Goal: Information Seeking & Learning: Compare options

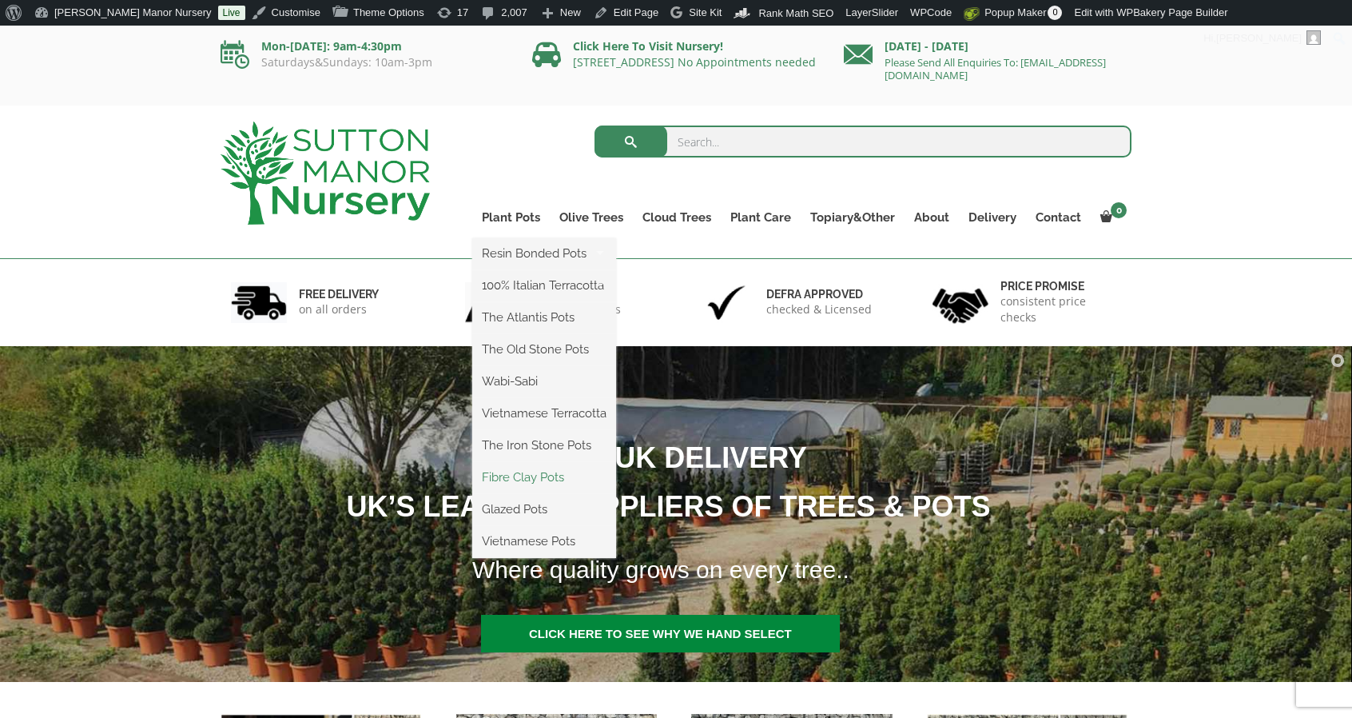
click at [530, 473] on link "Fibre Clay Pots" at bounding box center [544, 477] width 144 height 24
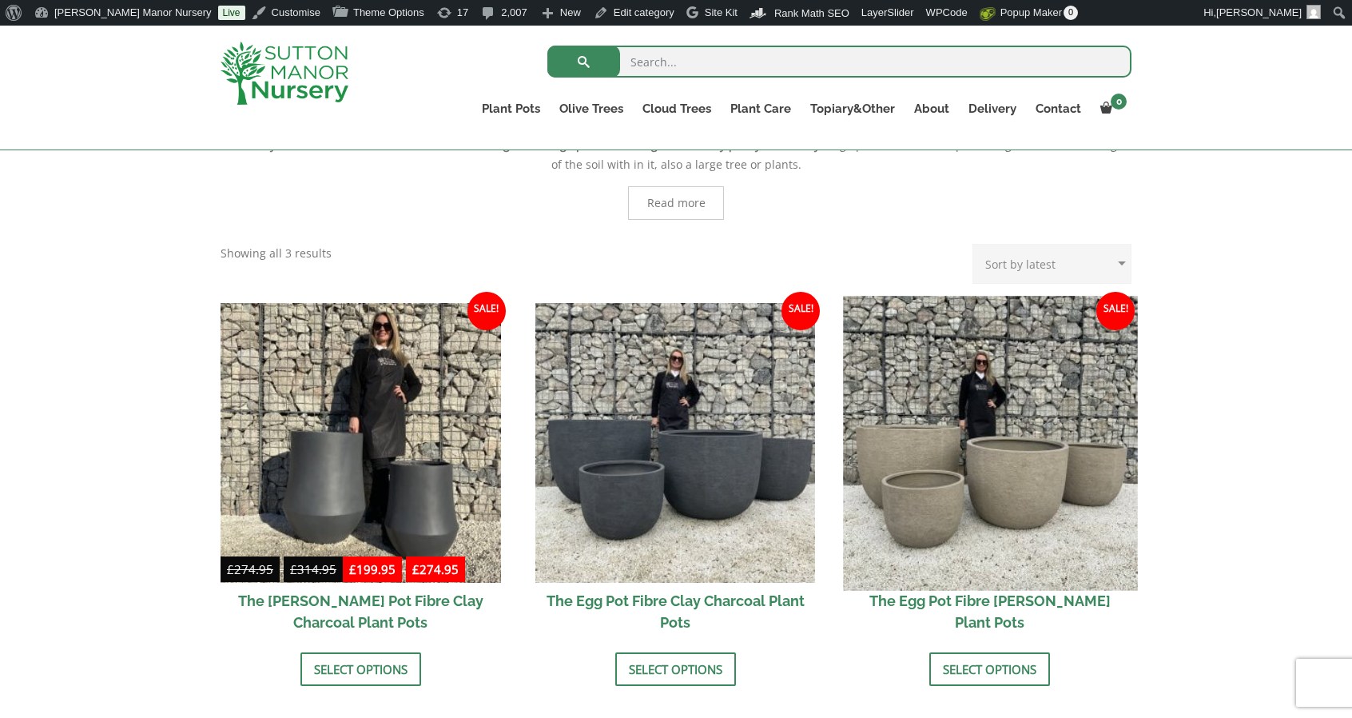
scroll to position [400, 0]
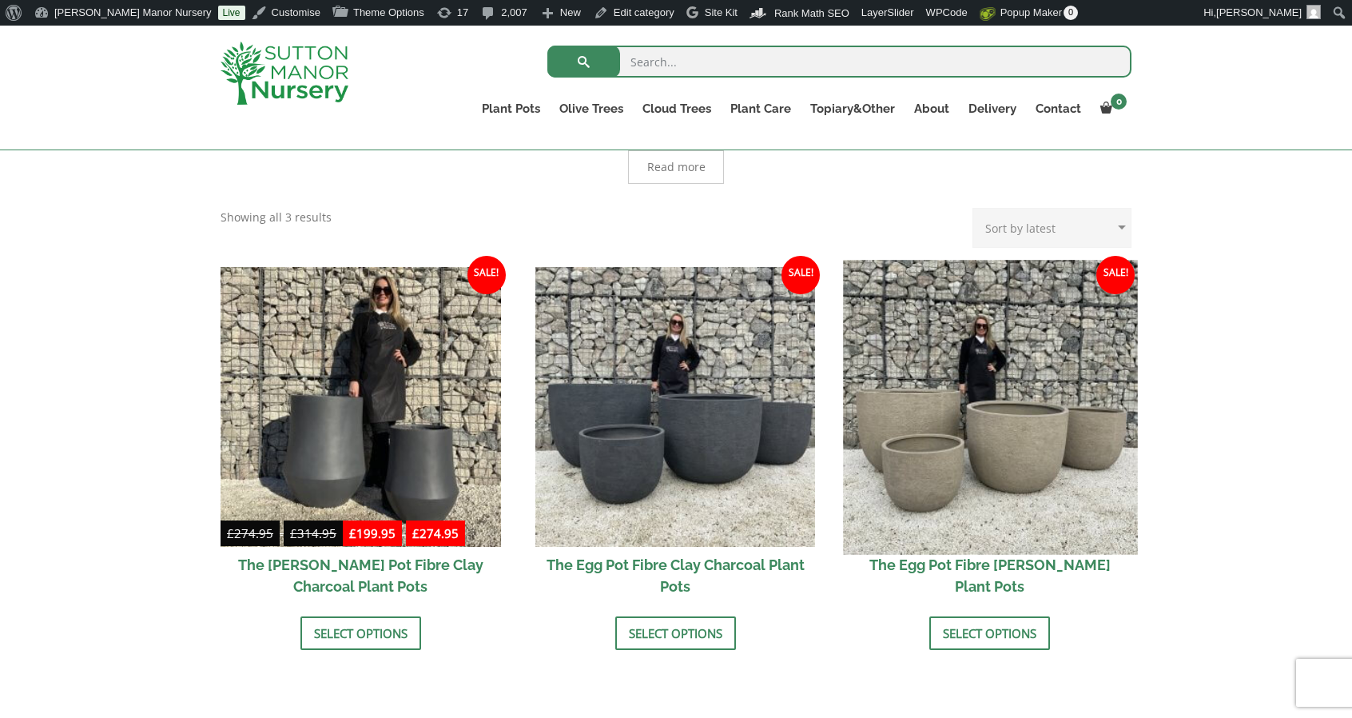
click at [998, 403] on img at bounding box center [990, 407] width 294 height 294
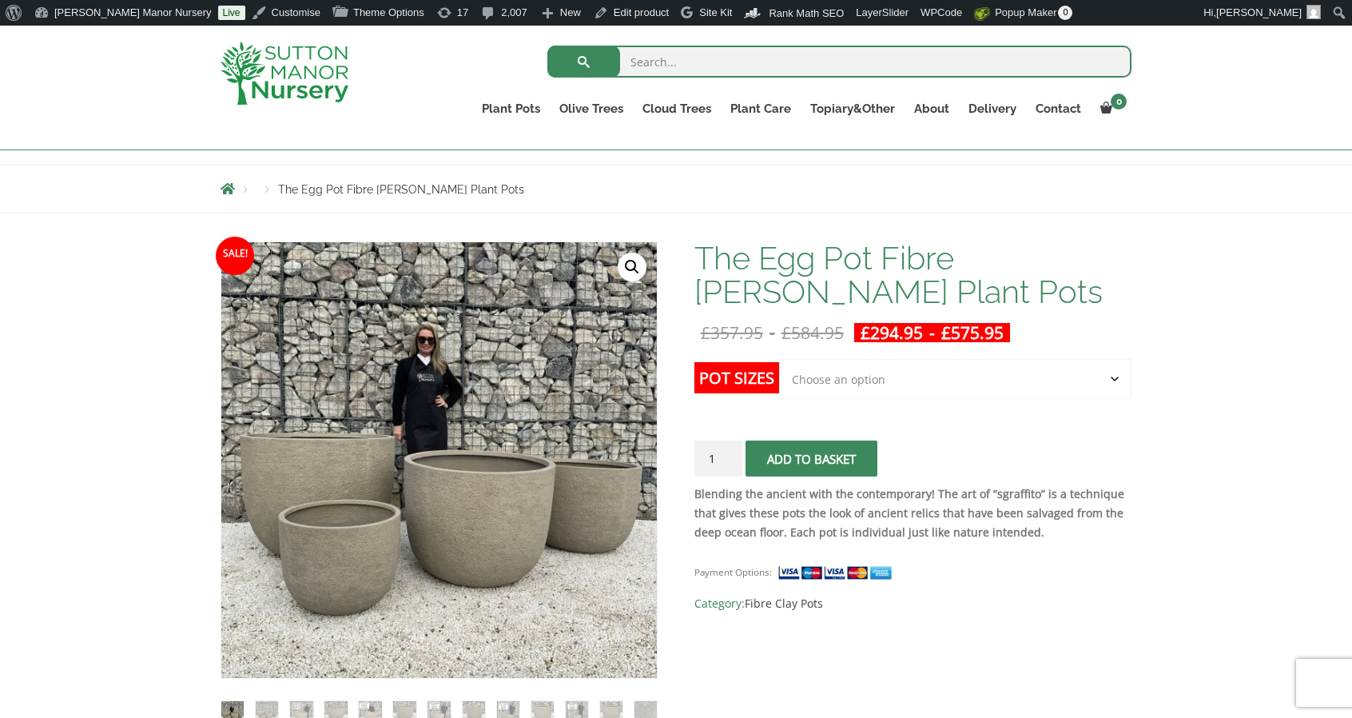
scroll to position [320, 0]
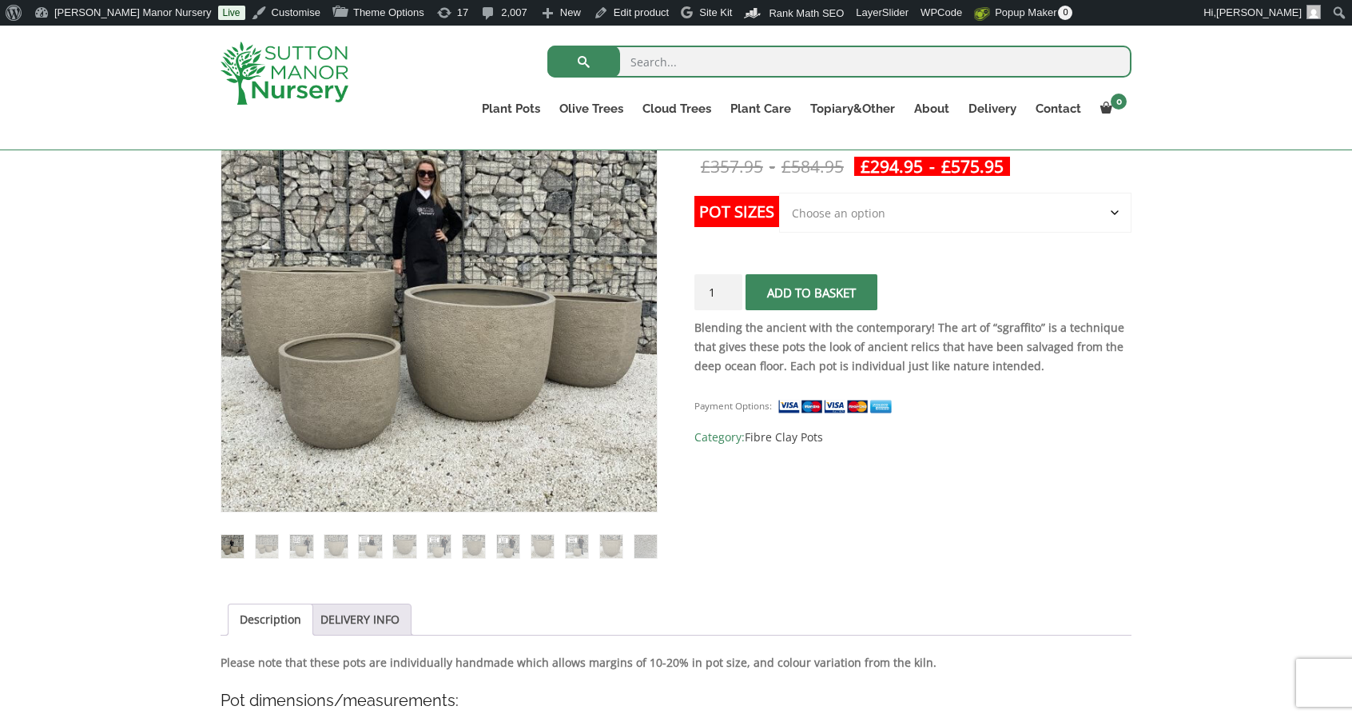
click at [811, 205] on select "Choose an option Click here to buy the 5th To Largest Pot In The Picture Click …" at bounding box center [955, 213] width 352 height 40
select select "Click here to buy The Largest Pot In The Picture"
click at [779, 193] on select "Choose an option Click here to buy the 5th To Largest Pot In The Picture Click …" at bounding box center [955, 213] width 352 height 40
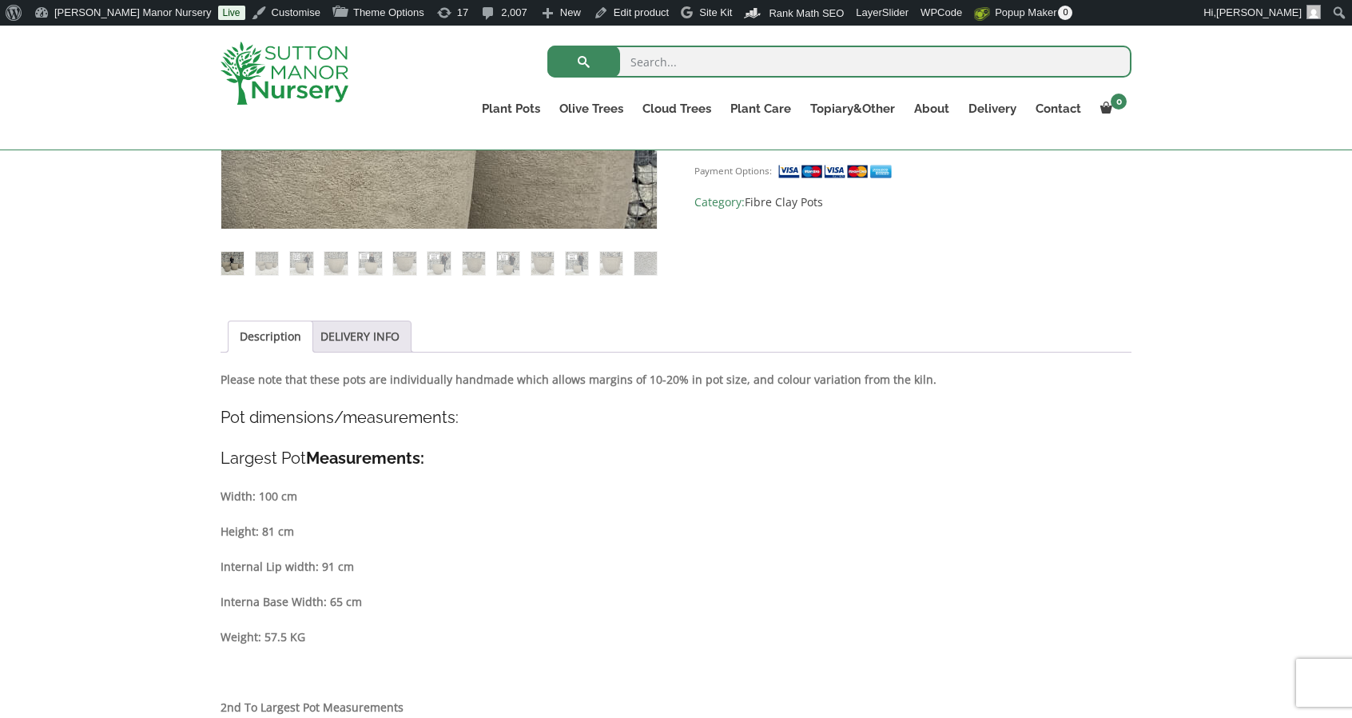
scroll to position [606, 0]
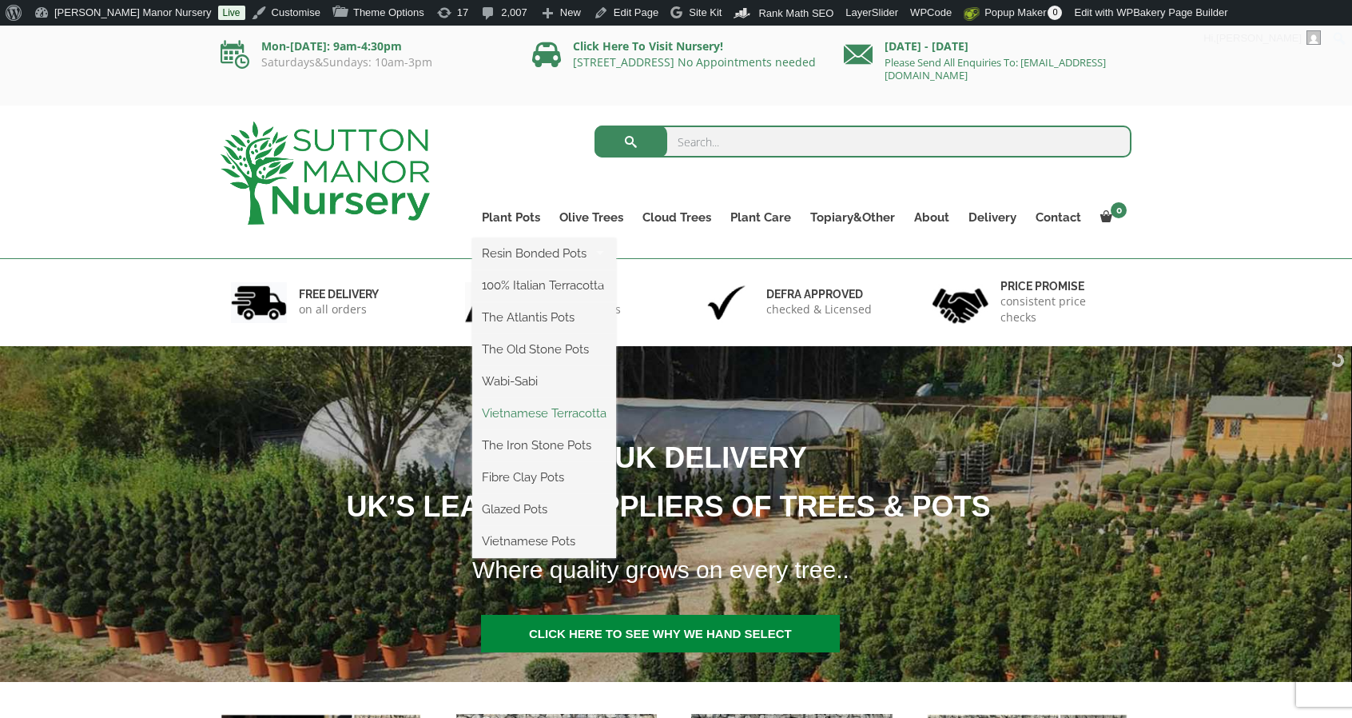
click at [537, 414] on link "Vietnamese Terracotta" at bounding box center [544, 413] width 144 height 24
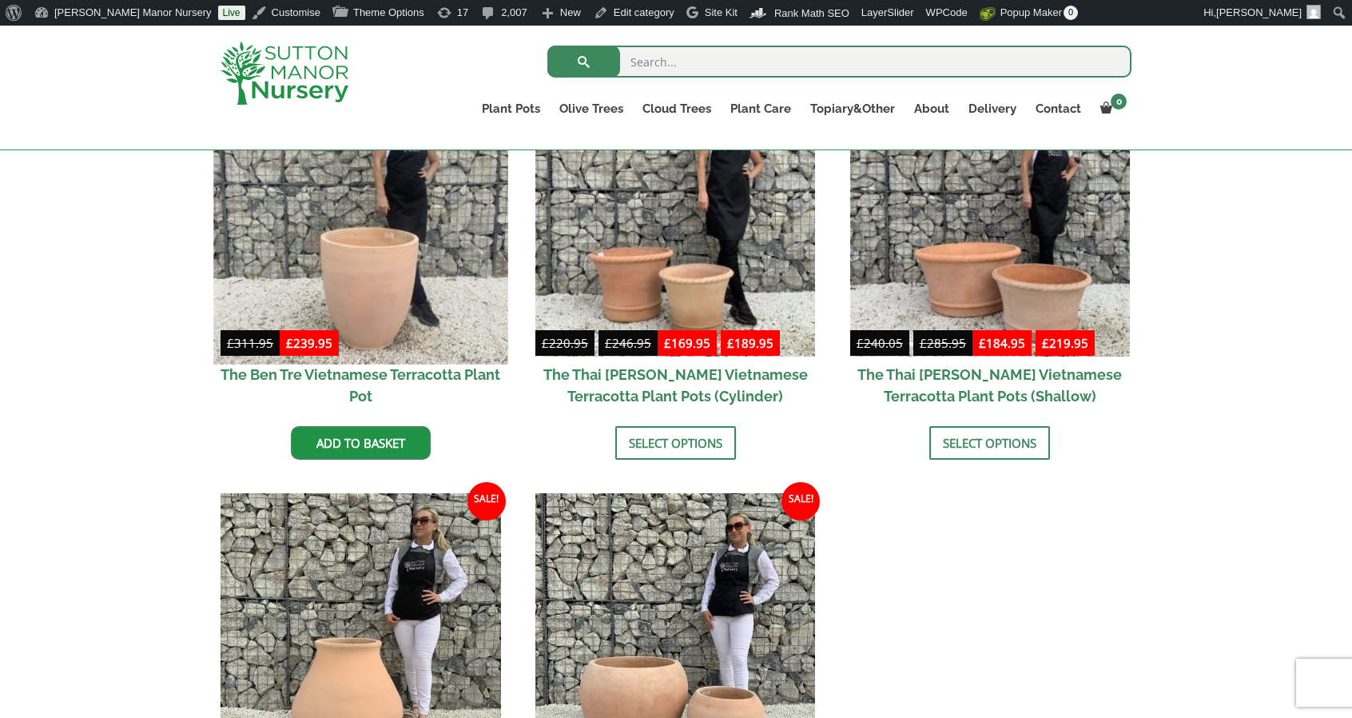
scroll to position [480, 0]
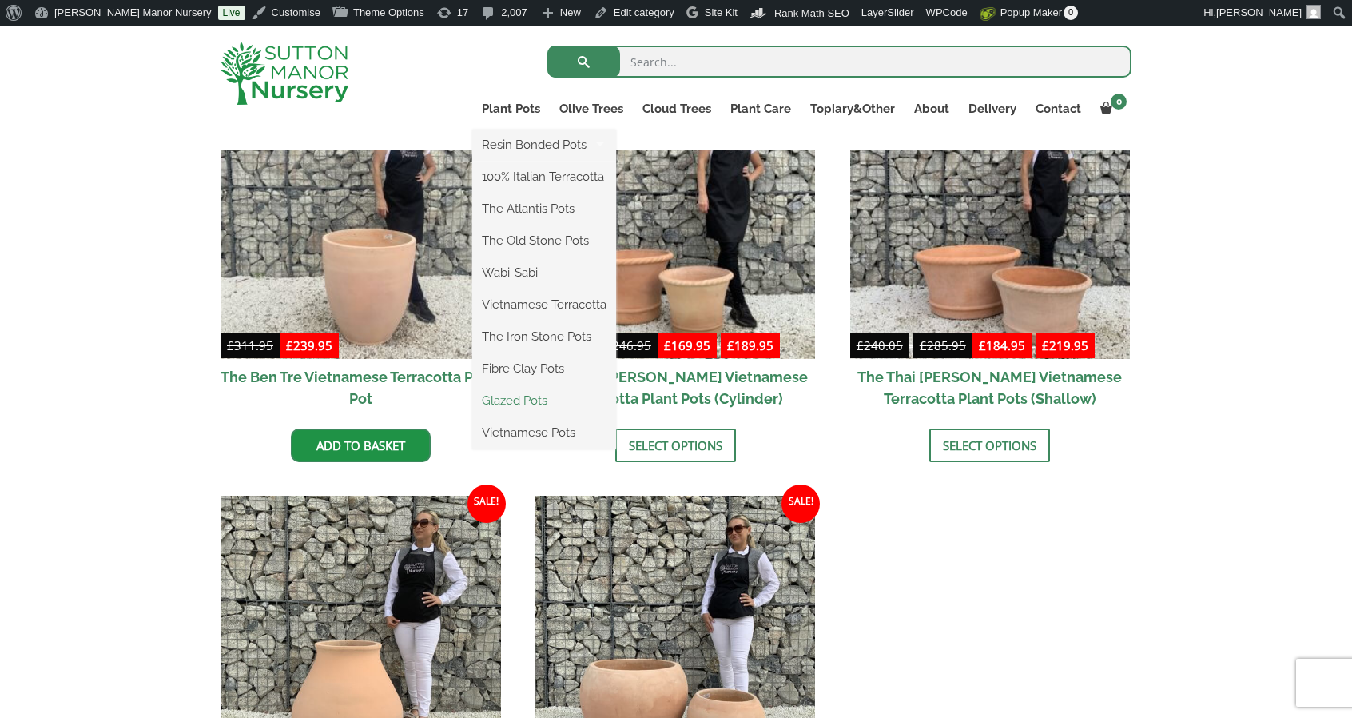
click at [547, 399] on link "Glazed Pots" at bounding box center [544, 400] width 144 height 24
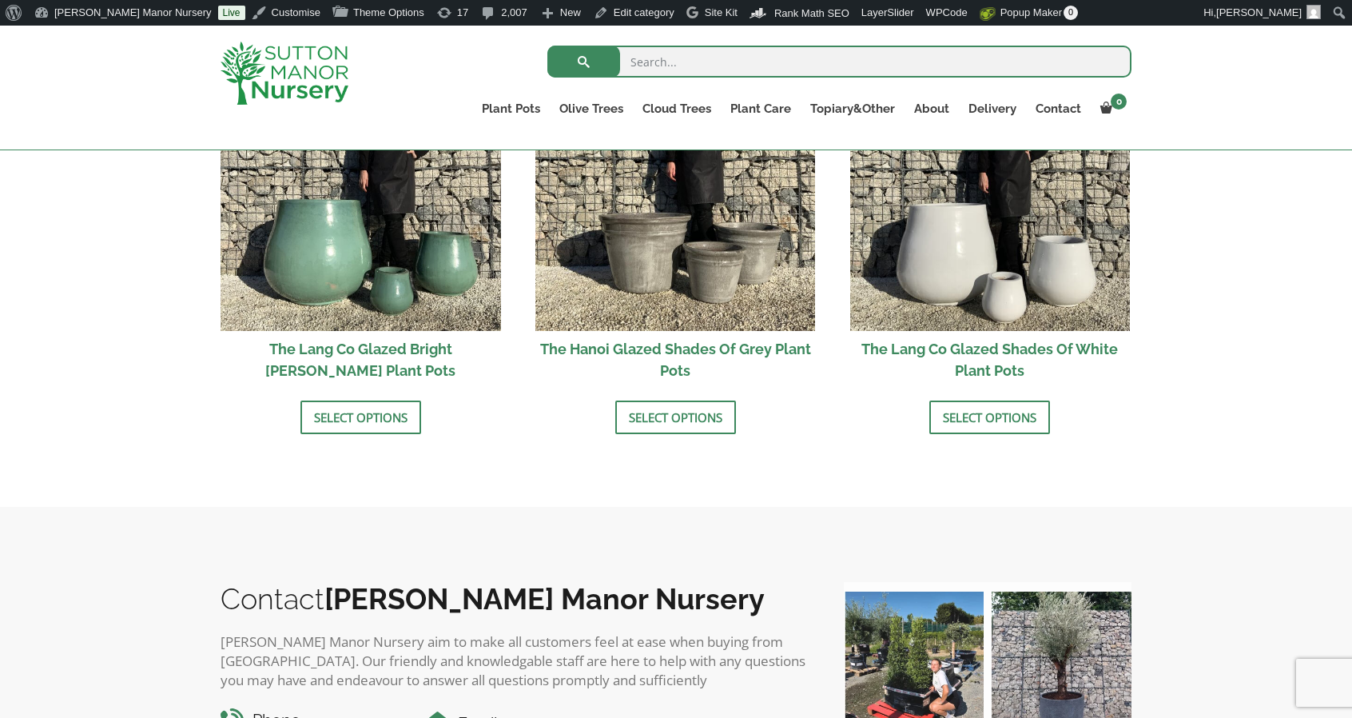
scroll to position [2158, 0]
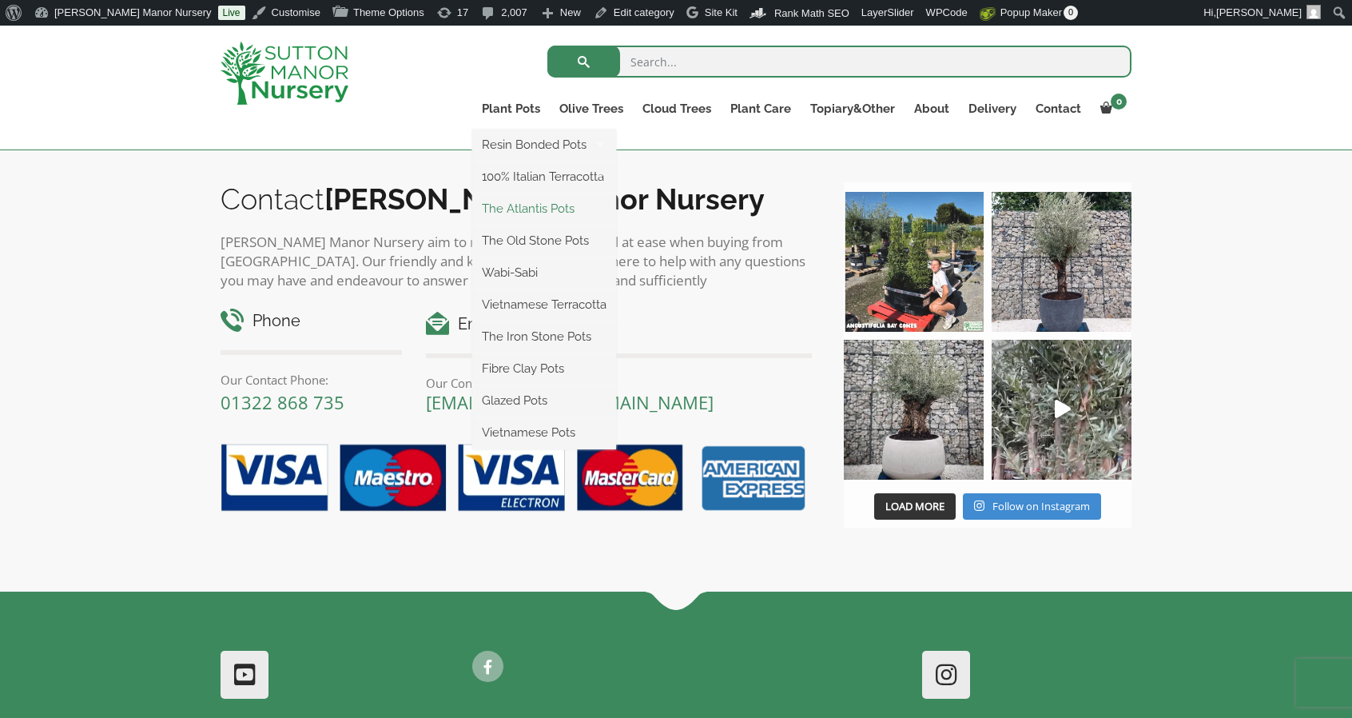
click at [534, 212] on link "The Atlantis Pots" at bounding box center [544, 209] width 144 height 24
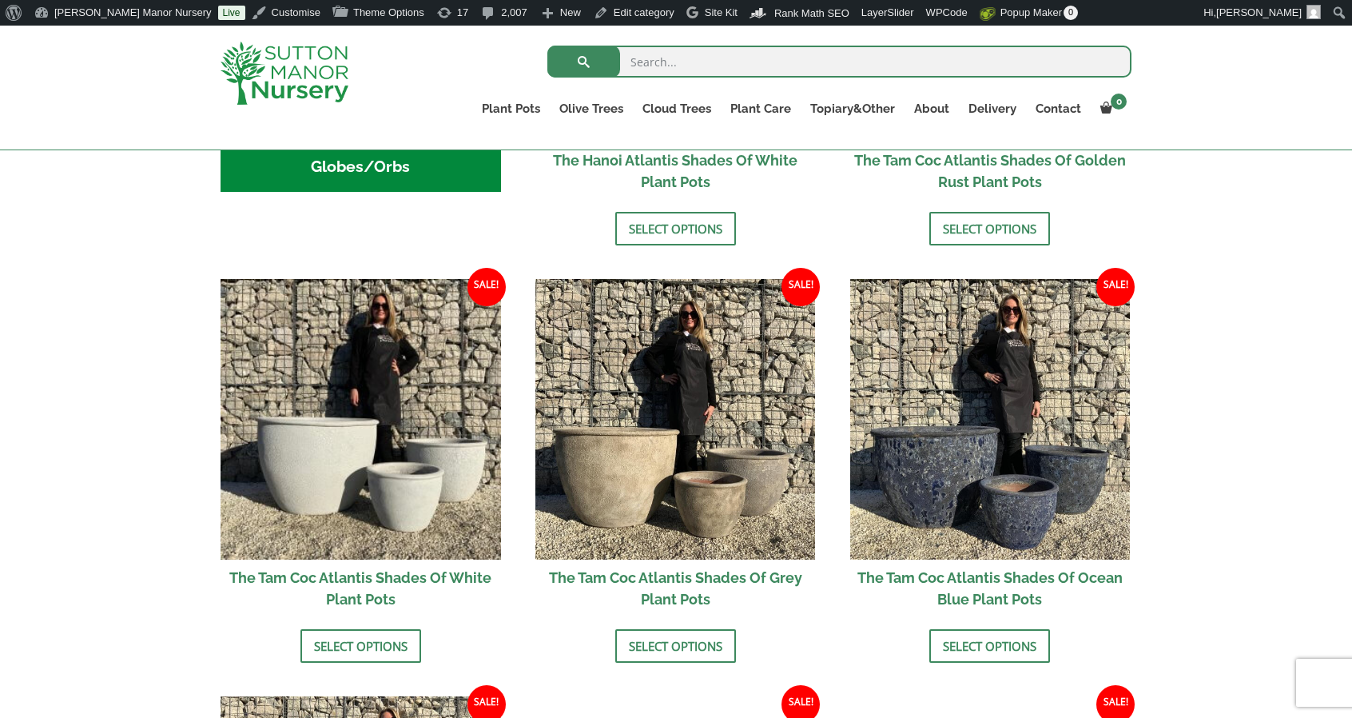
scroll to position [879, 0]
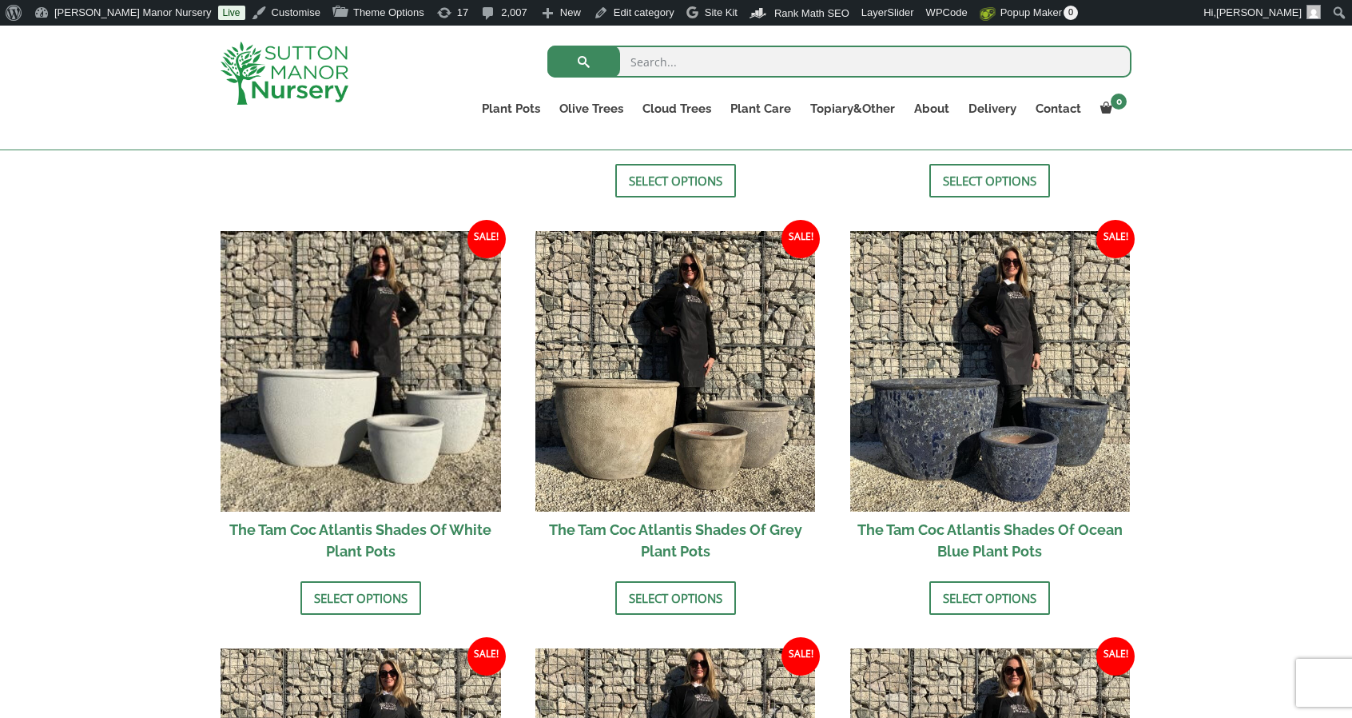
click at [350, 324] on img at bounding box center [361, 371] width 281 height 281
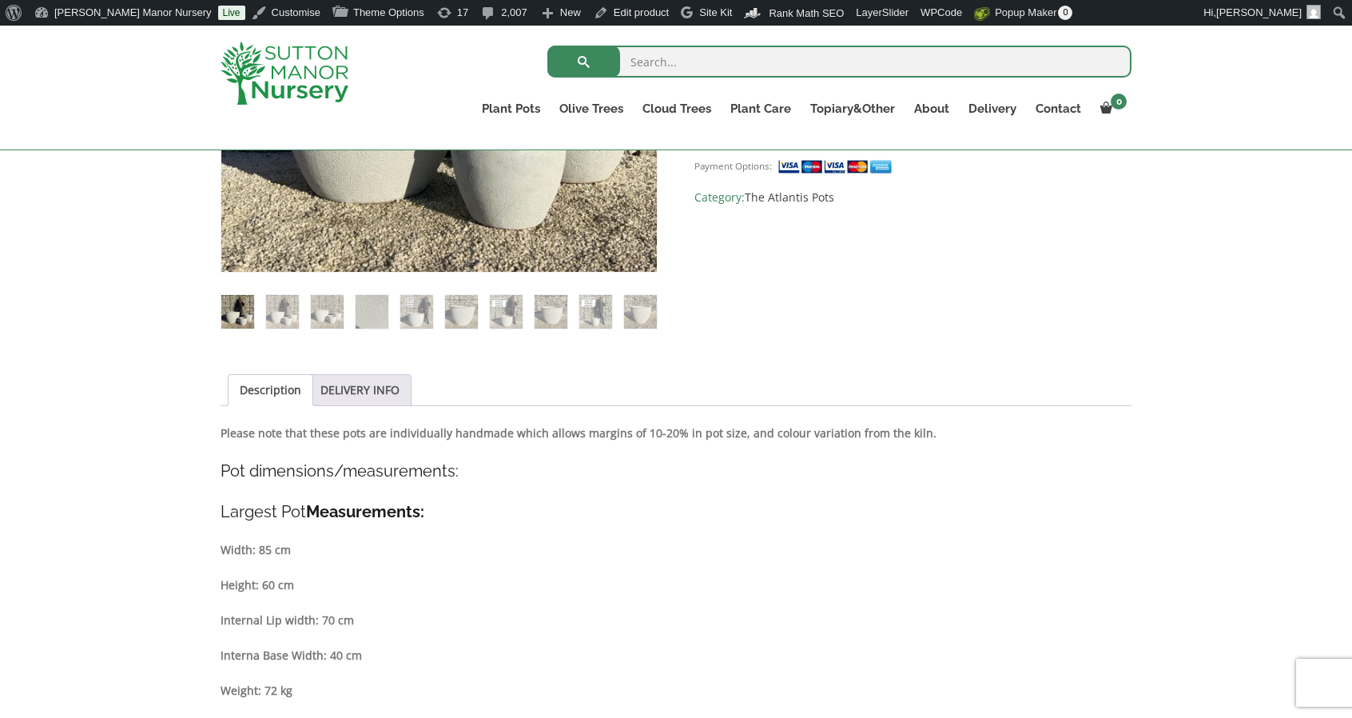
scroll to position [719, 0]
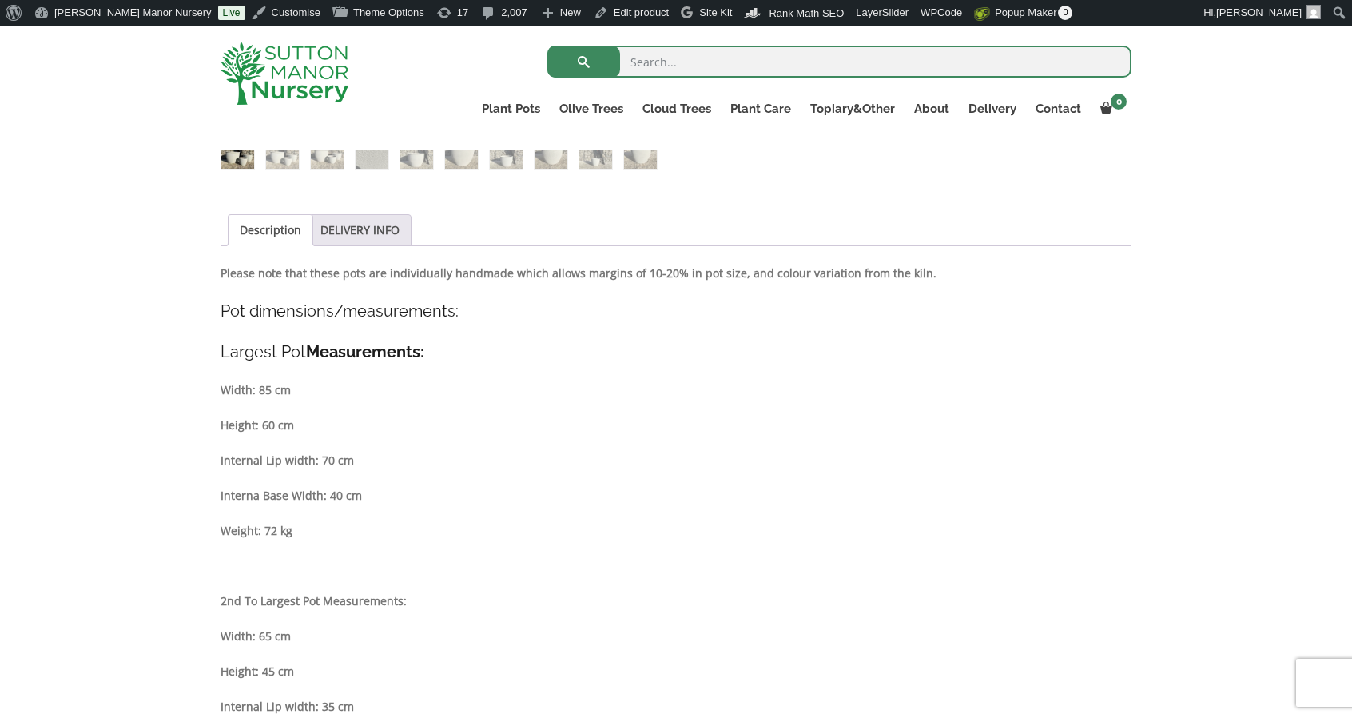
drag, startPoint x: 297, startPoint y: 386, endPoint x: 276, endPoint y: 394, distance: 23.0
click at [276, 394] on p "Width: 85 cm" at bounding box center [676, 389] width 911 height 19
click at [403, 414] on div "Description Please note that these pots are individually handmade which allows …" at bounding box center [676, 674] width 911 height 820
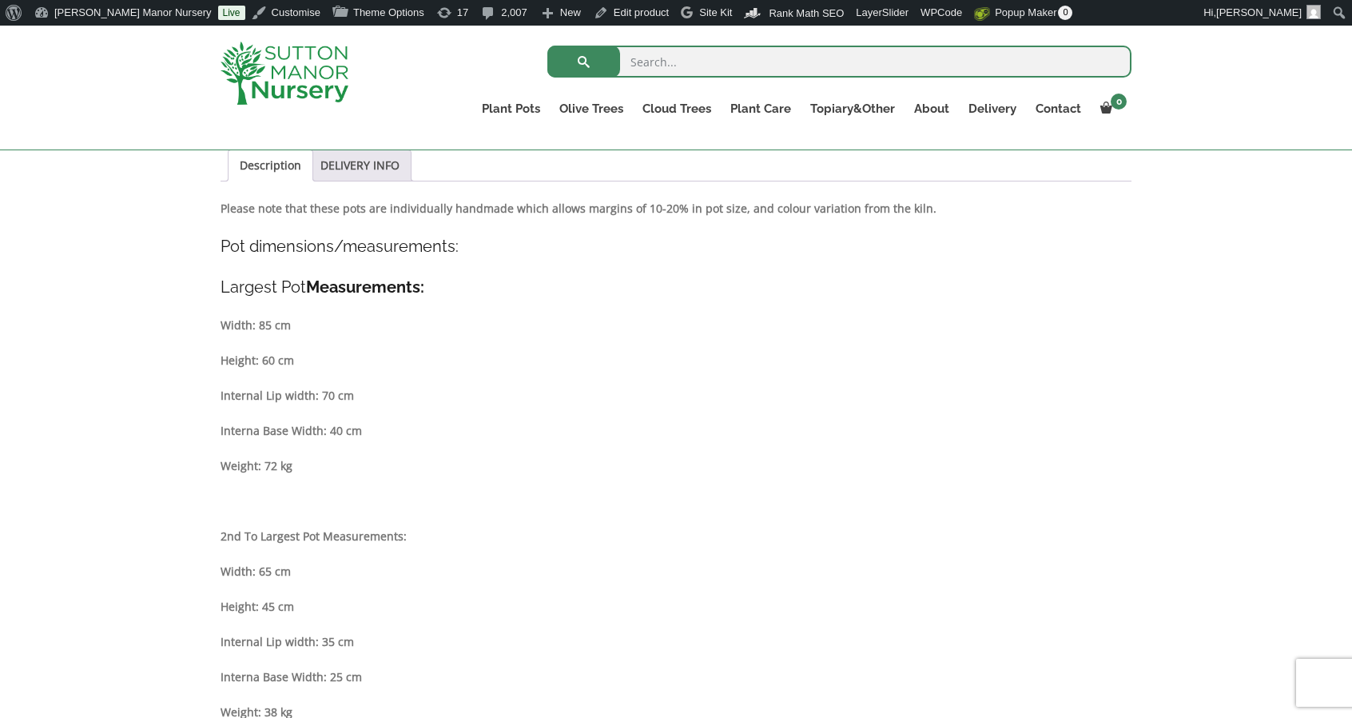
scroll to position [799, 0]
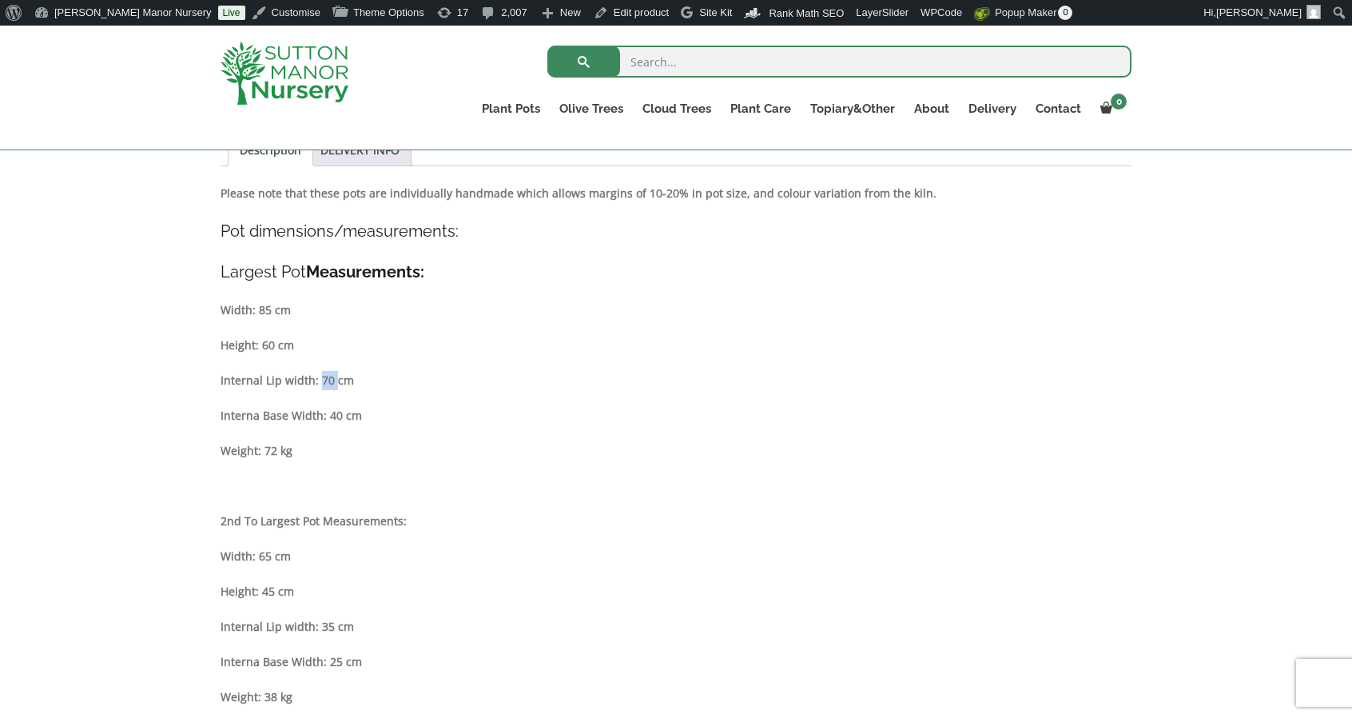
drag, startPoint x: 316, startPoint y: 381, endPoint x: 332, endPoint y: 373, distance: 17.9
click at [332, 373] on strong "Internal Lip width: 70 cm" at bounding box center [287, 379] width 133 height 15
click at [355, 388] on p "Internal Lip width: 70 cm" at bounding box center [676, 380] width 911 height 19
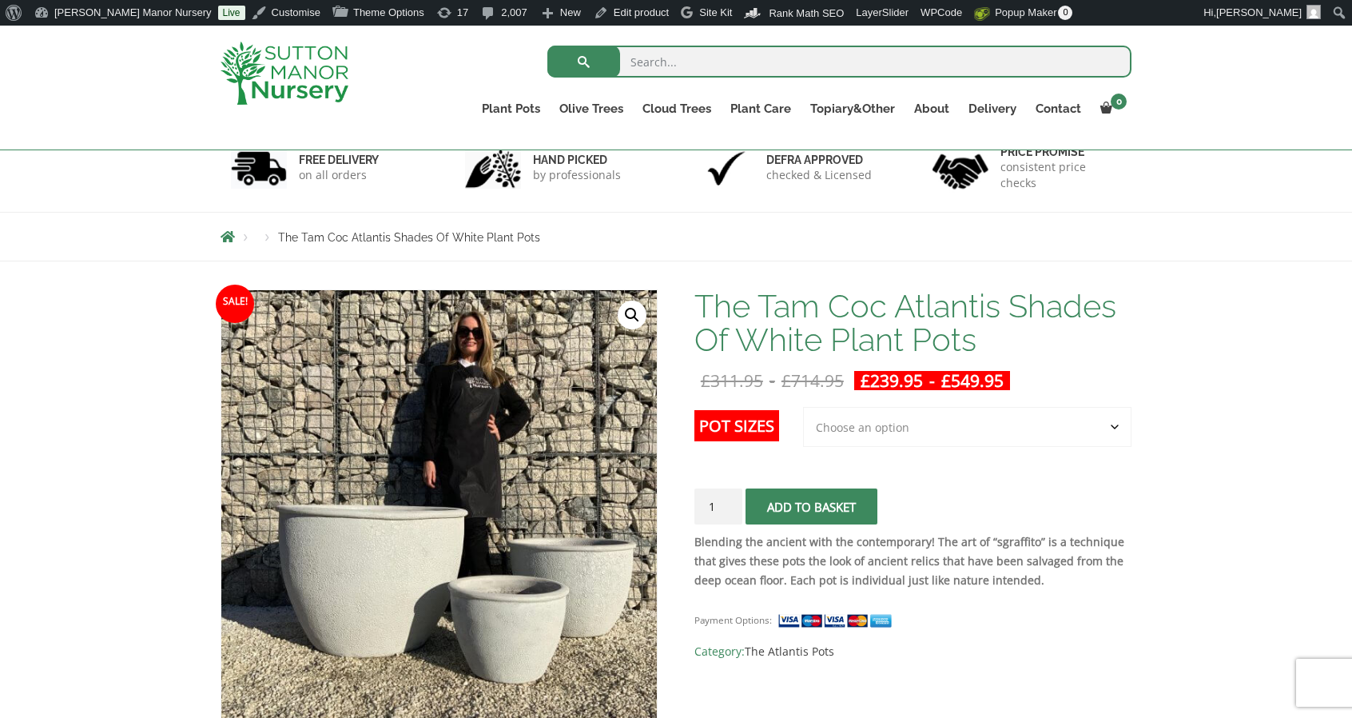
scroll to position [160, 0]
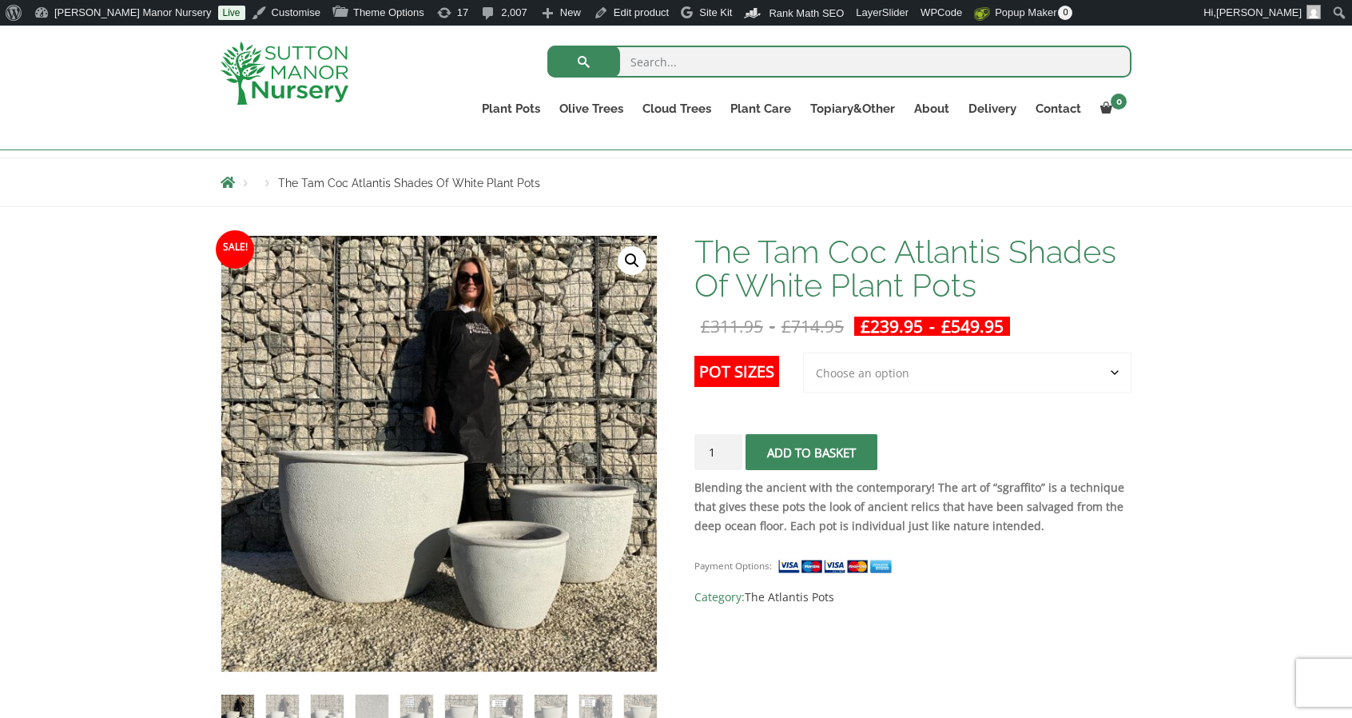
click at [310, 76] on img at bounding box center [285, 73] width 128 height 63
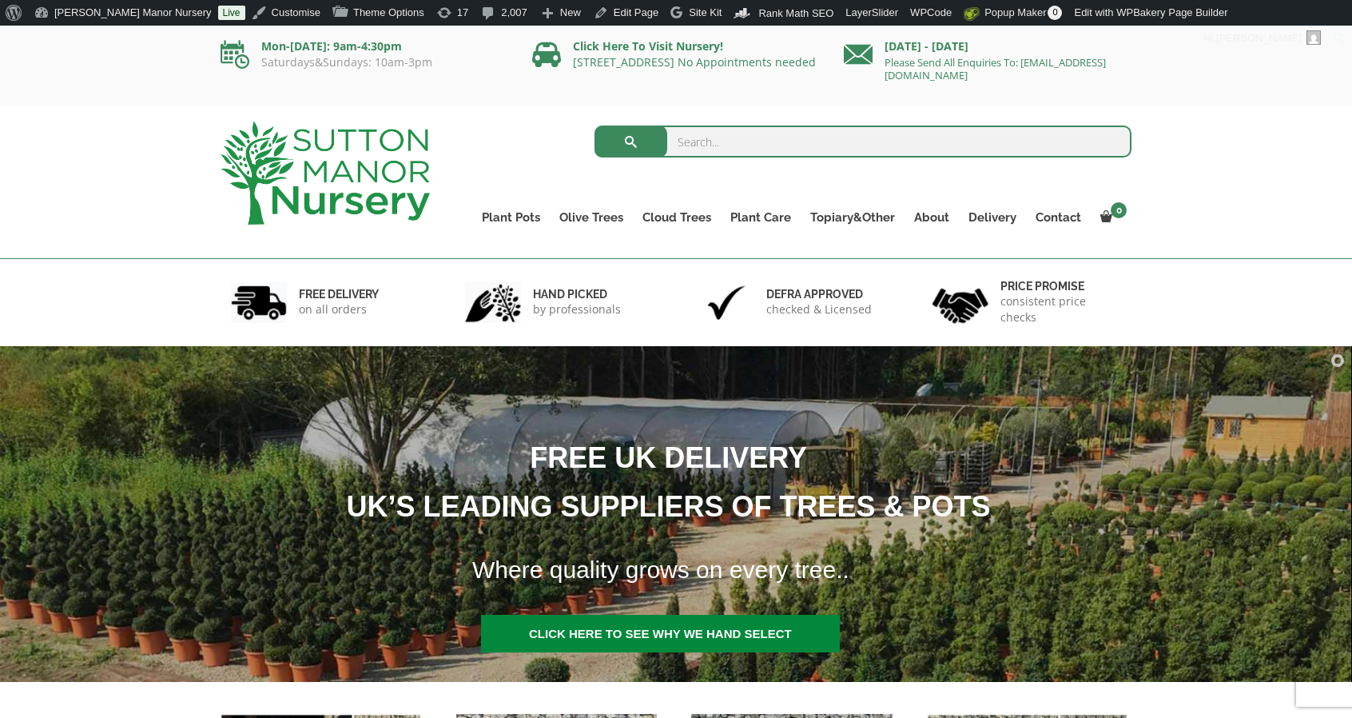
click at [1258, 115] on div "Search for: Plant Pots Resin Bonded Pots The Amalfi Pots The Milan Pots The Cap…" at bounding box center [676, 181] width 1352 height 153
